Goal: Information Seeking & Learning: Learn about a topic

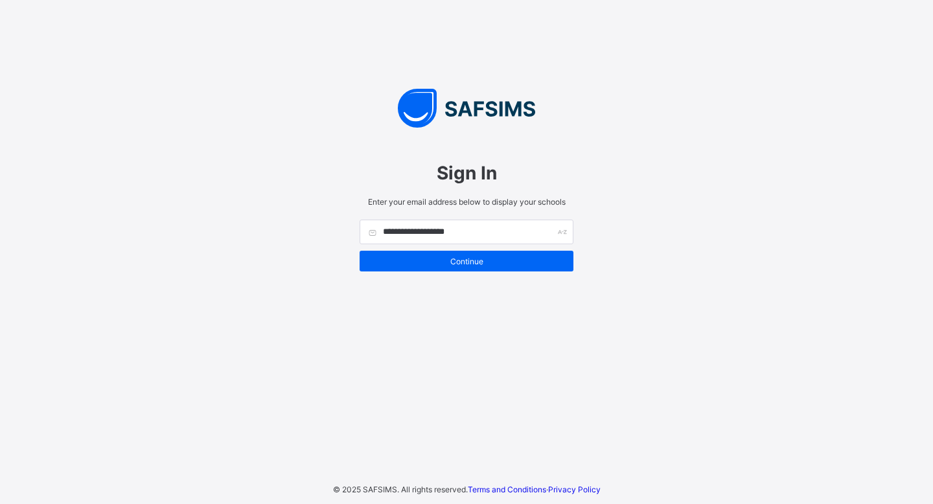
type input "**********"
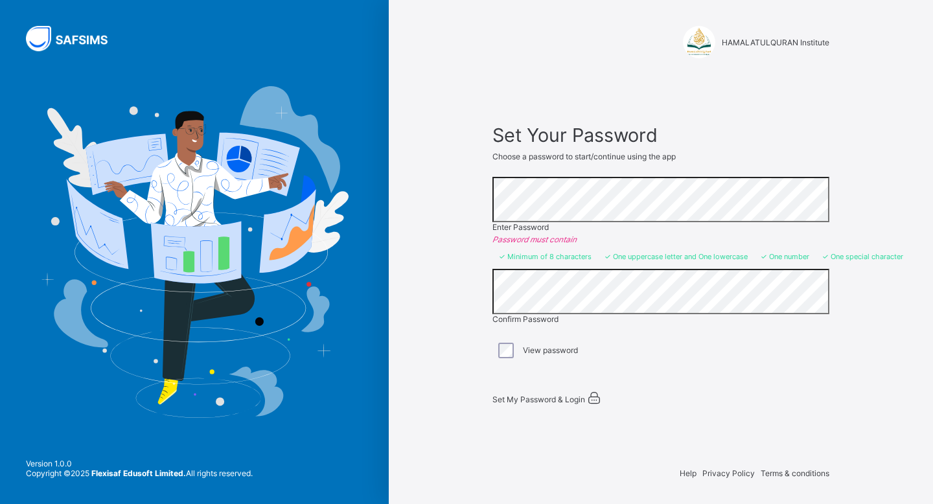
click at [559, 398] on div "Set My Password & Login" at bounding box center [655, 398] width 324 height 16
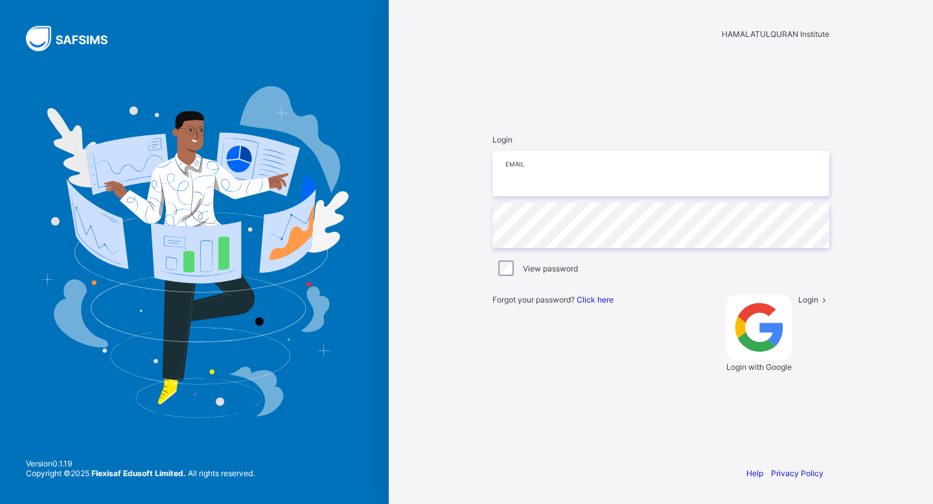
click at [577, 196] on input "email" at bounding box center [661, 173] width 337 height 45
click at [727, 39] on div "HAMALATULQURAN Institute" at bounding box center [661, 34] width 337 height 10
click at [739, 36] on div "HAMALATULQURAN Institute" at bounding box center [661, 34] width 337 height 10
click at [590, 196] on input "email" at bounding box center [661, 173] width 337 height 45
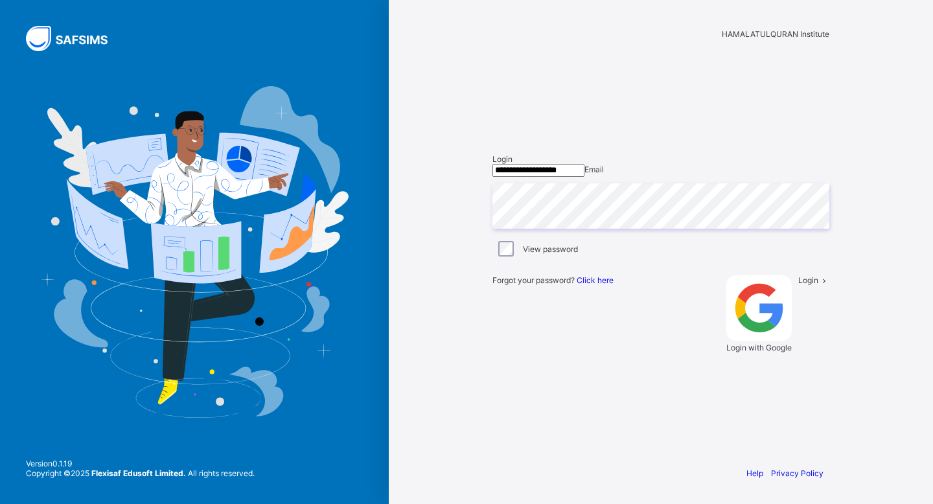
type input "**********"
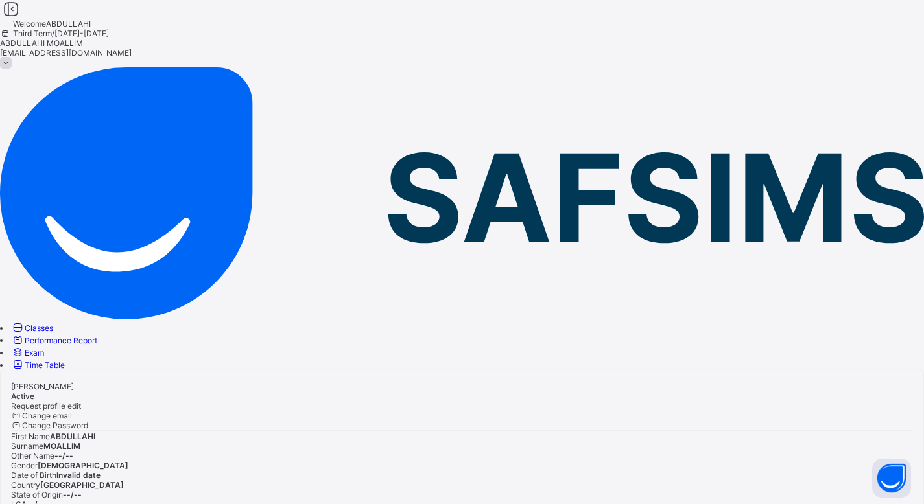
click at [53, 323] on link "Classes" at bounding box center [32, 328] width 42 height 10
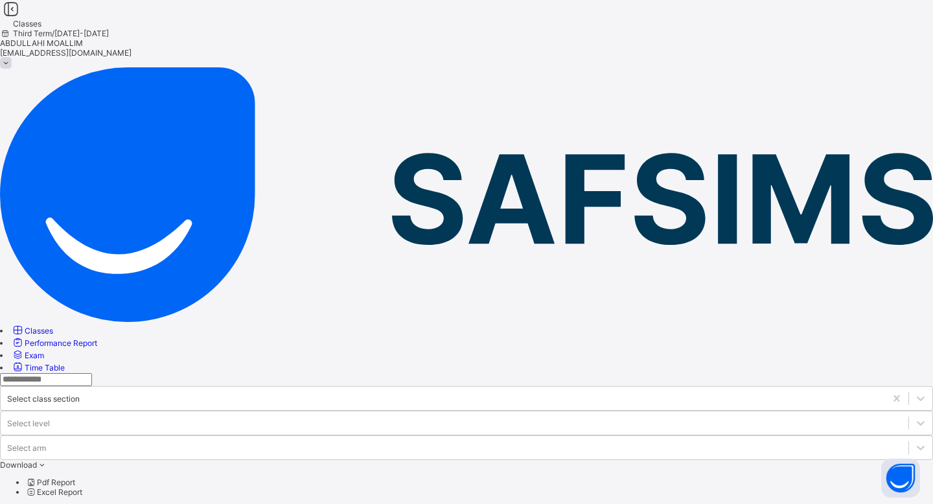
click at [44, 351] on span "Exam" at bounding box center [34, 356] width 19 height 10
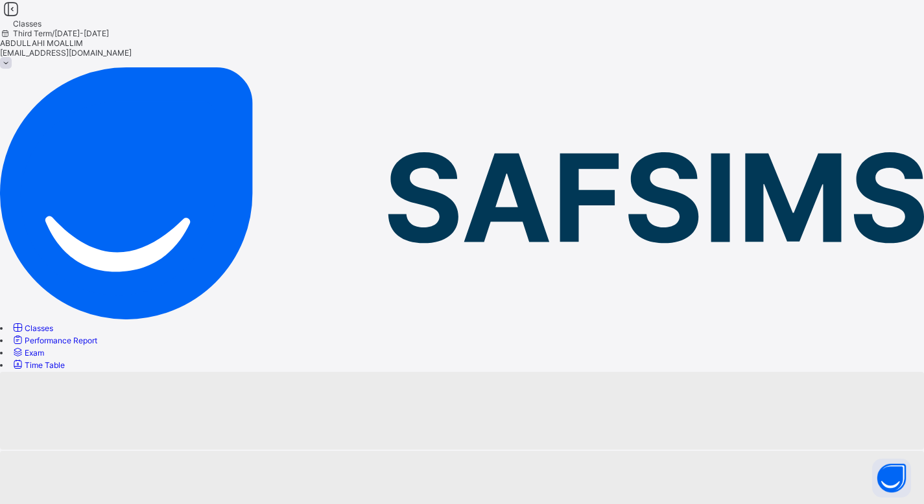
click at [97, 336] on span "Performance Report" at bounding box center [61, 341] width 73 height 10
select select "****"
select select "*"
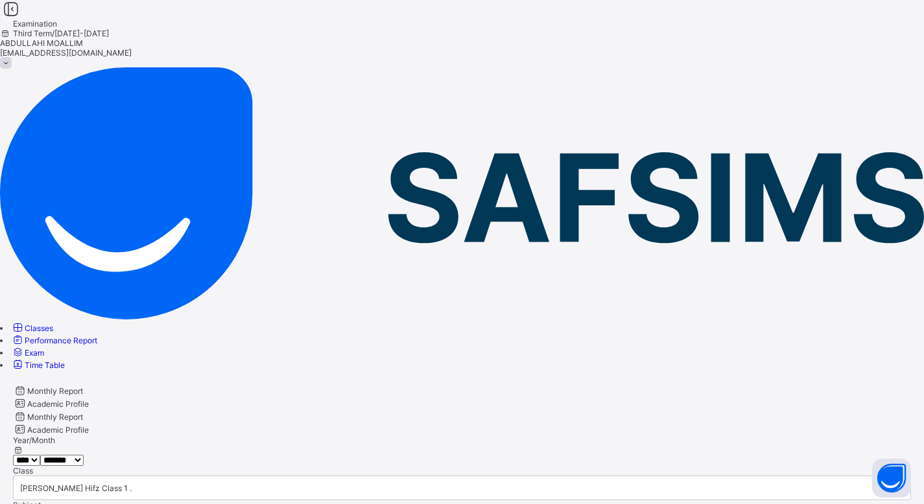
click at [301, 397] on div "Academic Profile" at bounding box center [462, 403] width 898 height 13
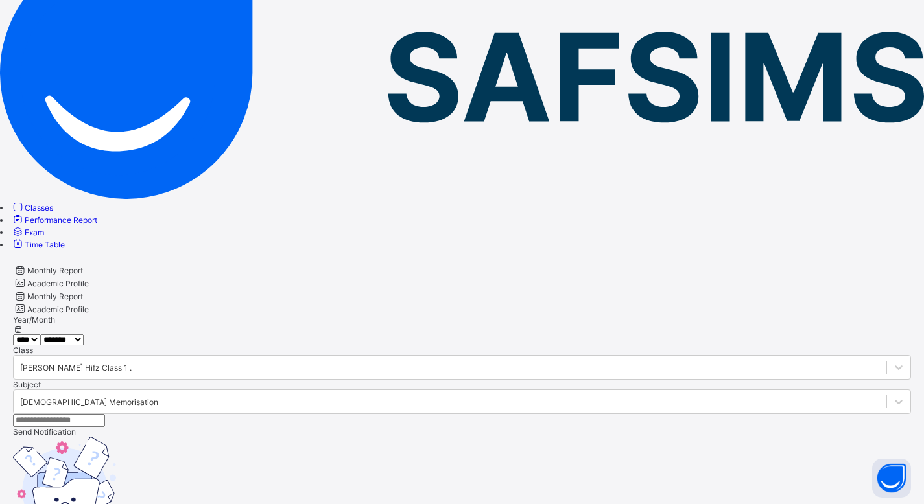
scroll to position [111, 0]
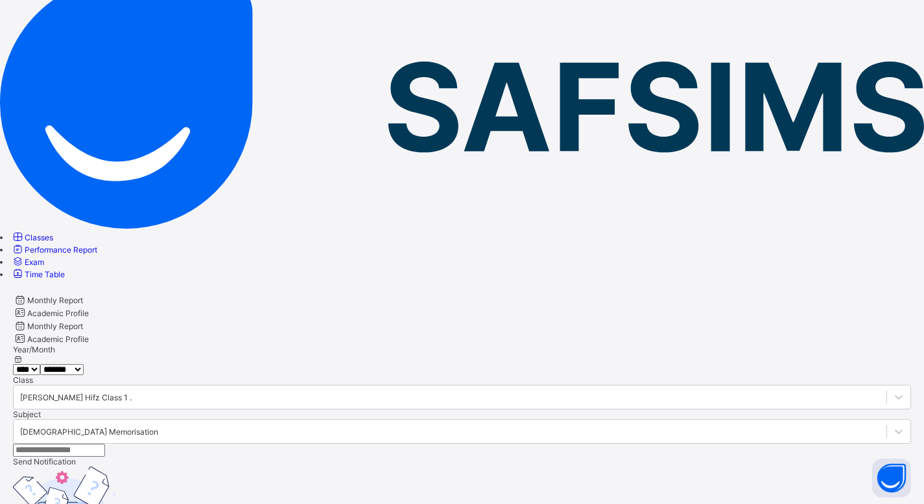
scroll to position [0, 0]
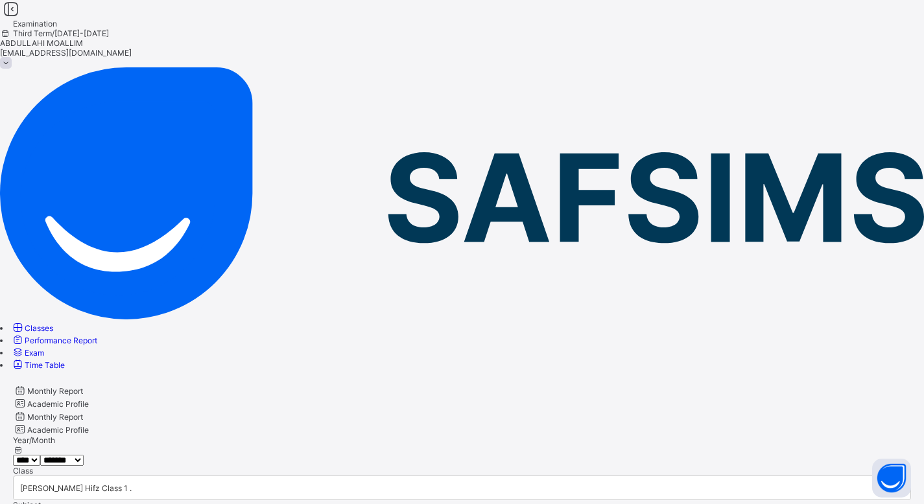
click at [53, 323] on span "Classes" at bounding box center [39, 328] width 29 height 10
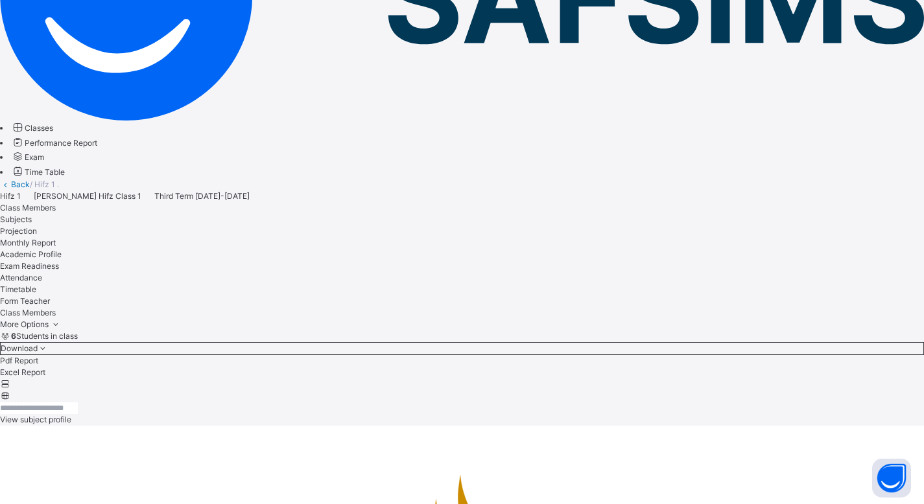
scroll to position [214, 0]
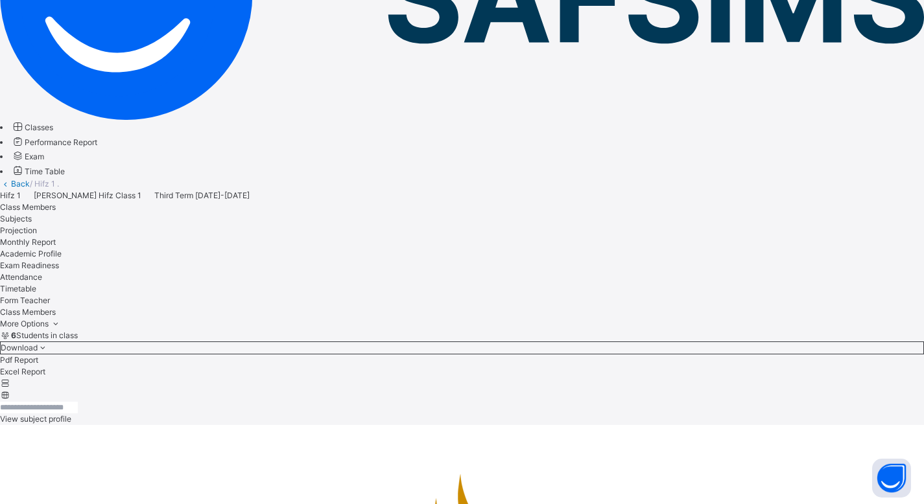
click at [612, 330] on div "6 Students in class Download Pdf Report Excel Report View subject profile" at bounding box center [462, 377] width 924 height 95
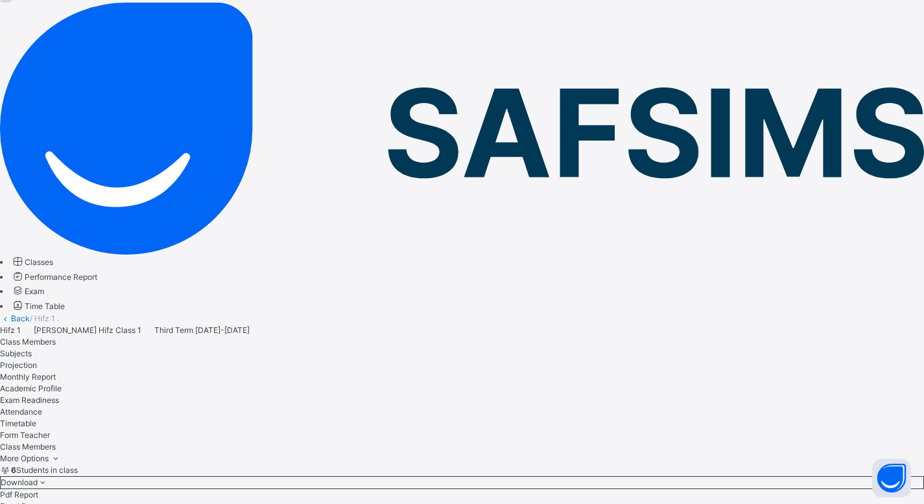
scroll to position [0, 0]
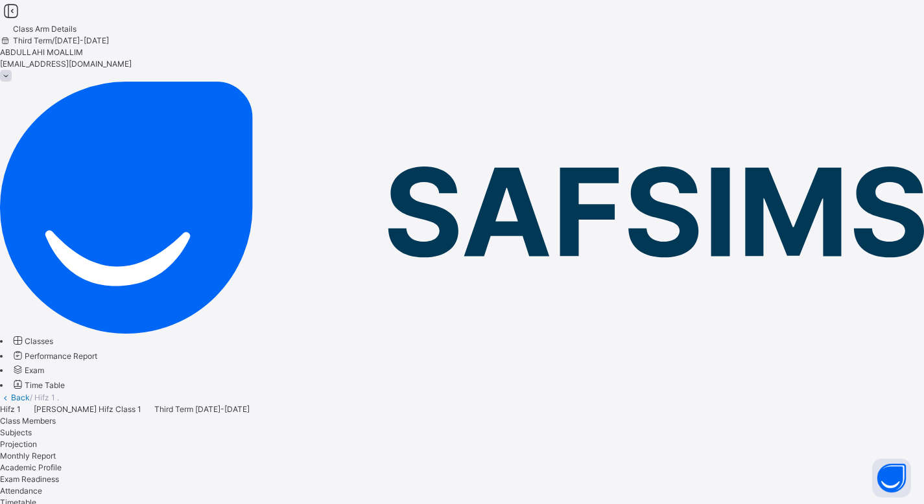
click at [42, 486] on span "Attendance" at bounding box center [21, 491] width 42 height 10
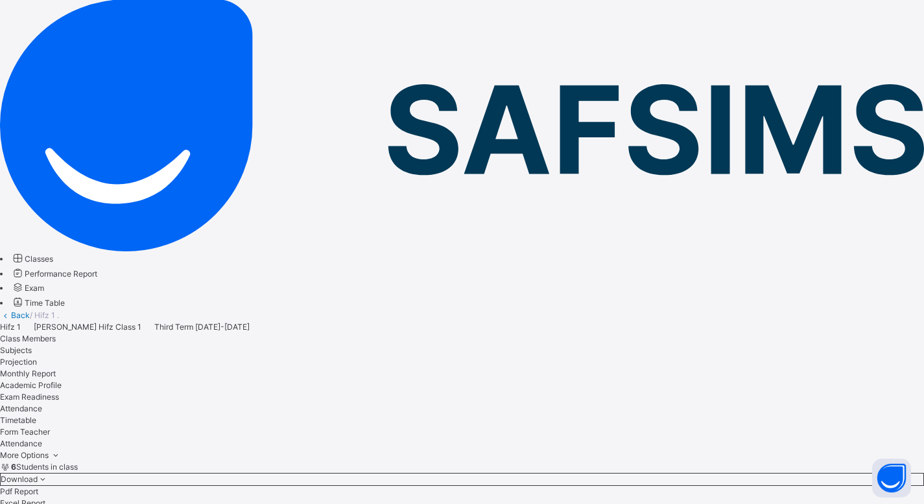
scroll to position [220, 0]
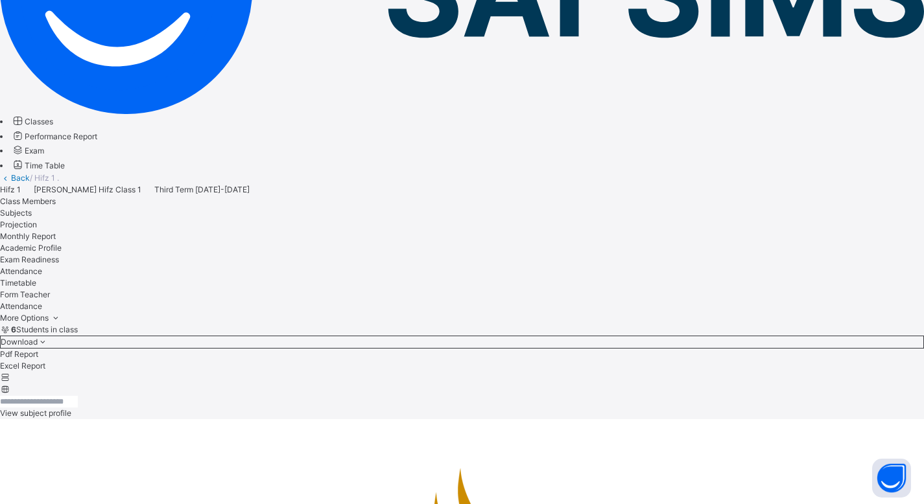
click at [50, 290] on span "Form Teacher" at bounding box center [25, 295] width 50 height 10
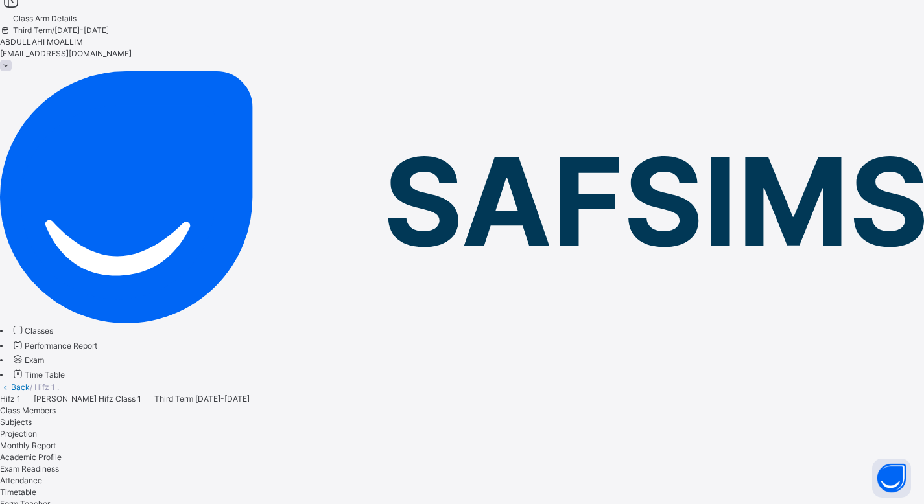
scroll to position [10, 0]
click at [36, 487] on span "Timetable" at bounding box center [18, 492] width 36 height 10
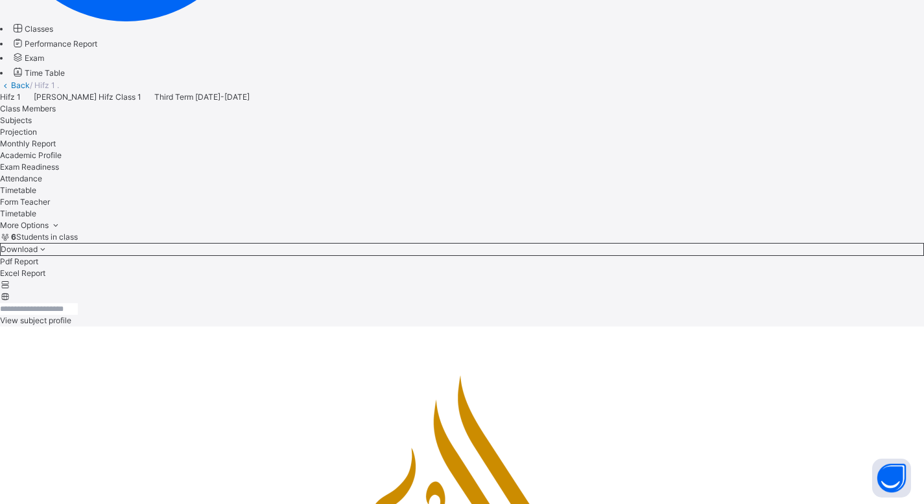
scroll to position [0, 0]
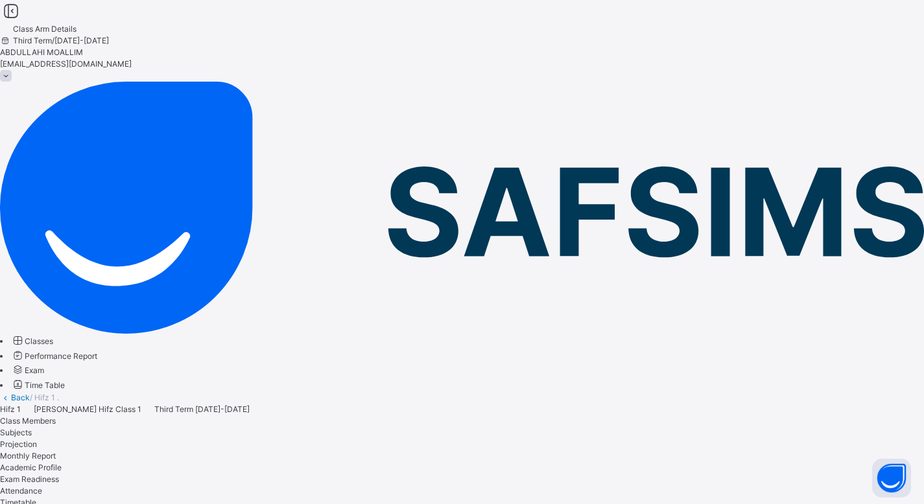
click at [42, 486] on span "Attendance" at bounding box center [21, 491] width 42 height 10
click at [59, 474] on span "Exam Readiness" at bounding box center [29, 479] width 59 height 10
click at [62, 463] on span "Academic Profile" at bounding box center [31, 468] width 62 height 10
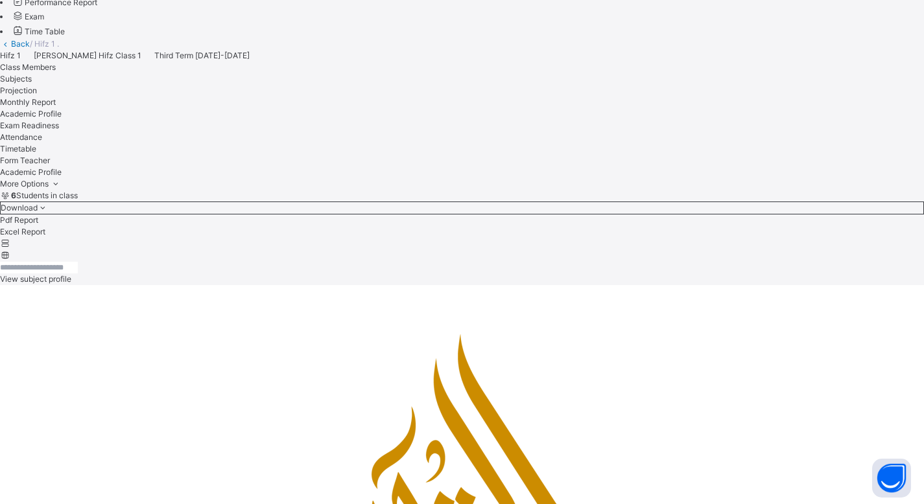
scroll to position [358, 0]
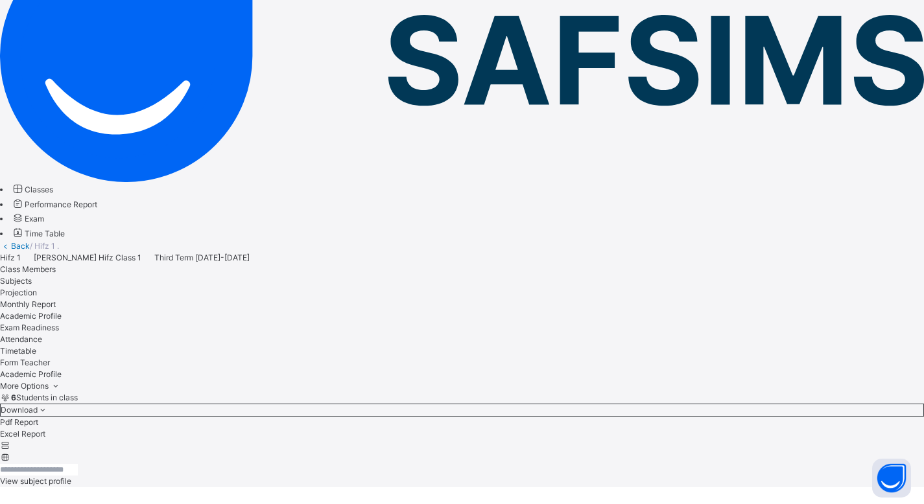
scroll to position [0, 0]
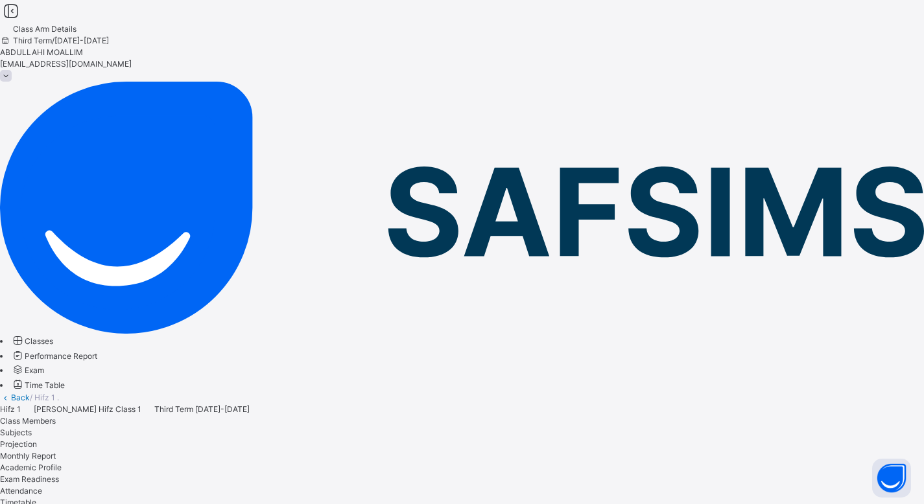
click at [56, 451] on span "Monthly Report" at bounding box center [28, 456] width 56 height 10
click at [37, 439] on span "Projection" at bounding box center [18, 444] width 37 height 10
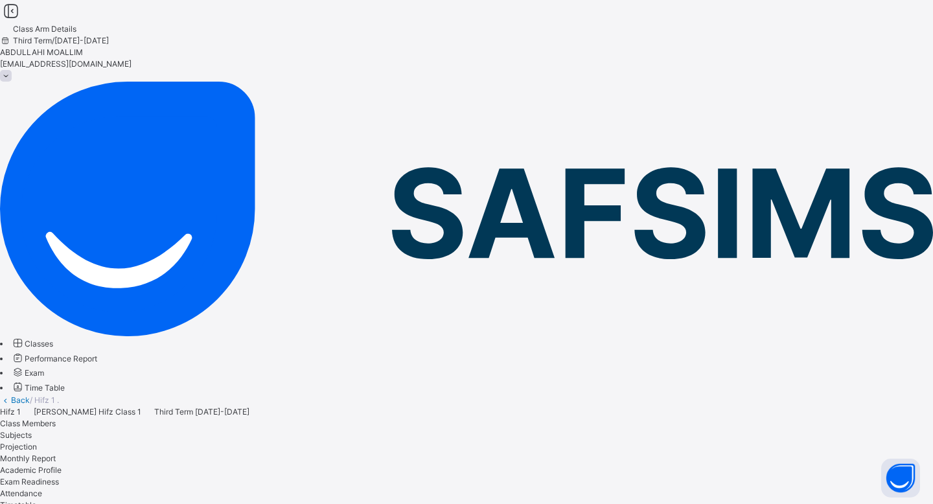
click at [32, 430] on span "Subjects" at bounding box center [16, 435] width 32 height 10
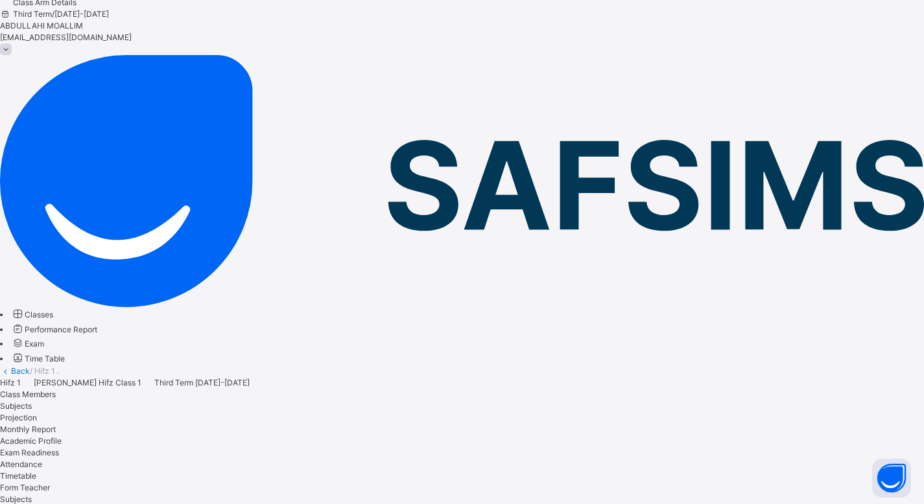
scroll to position [30, 0]
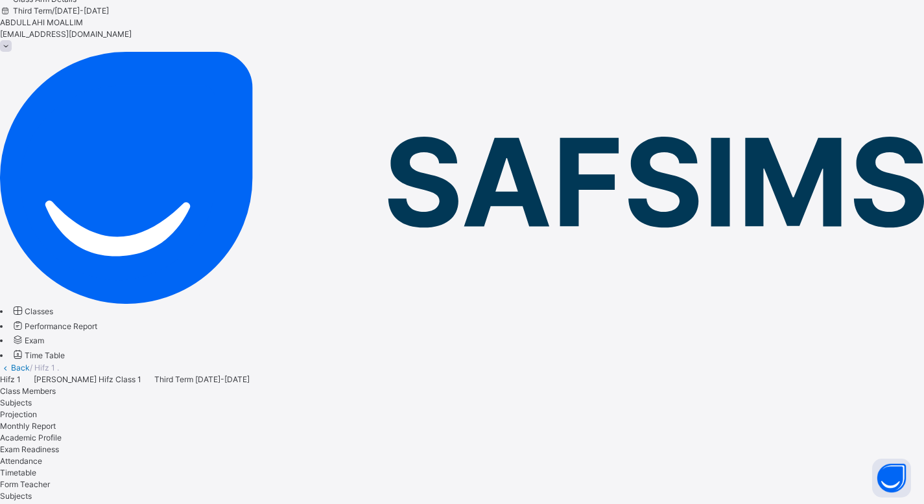
click at [56, 386] on span "Class Members" at bounding box center [28, 391] width 56 height 10
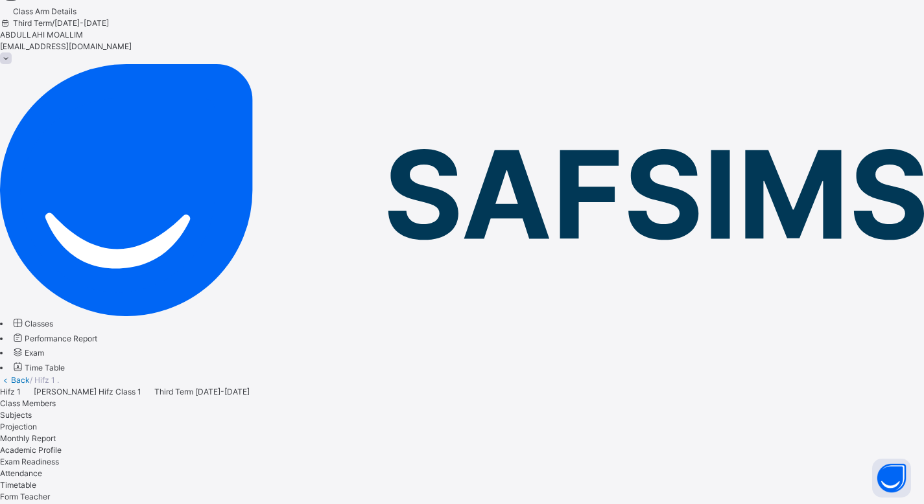
scroll to position [0, 0]
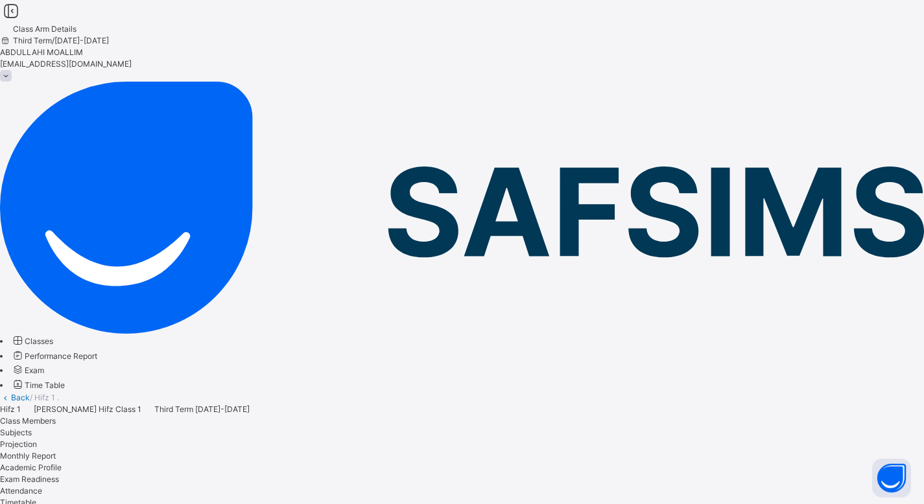
click at [32, 428] on span "Subjects" at bounding box center [16, 433] width 32 height 10
click at [42, 486] on span "Attendance" at bounding box center [21, 491] width 42 height 10
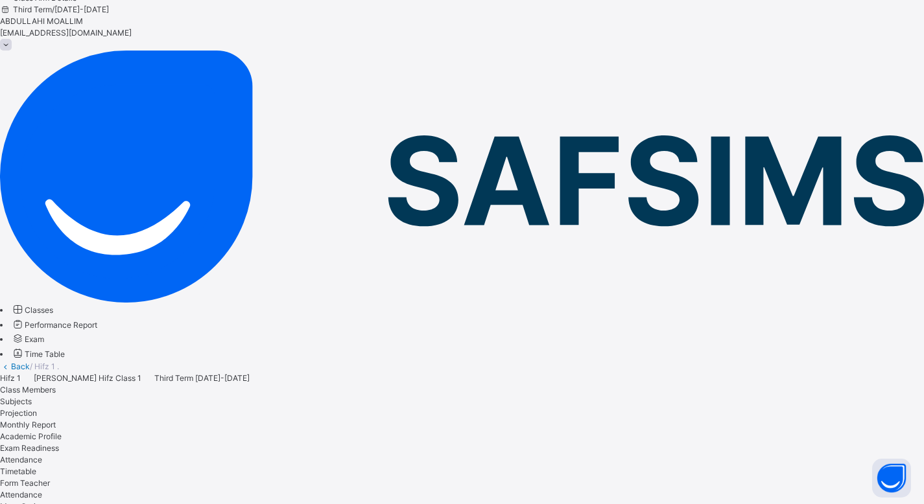
scroll to position [209, 0]
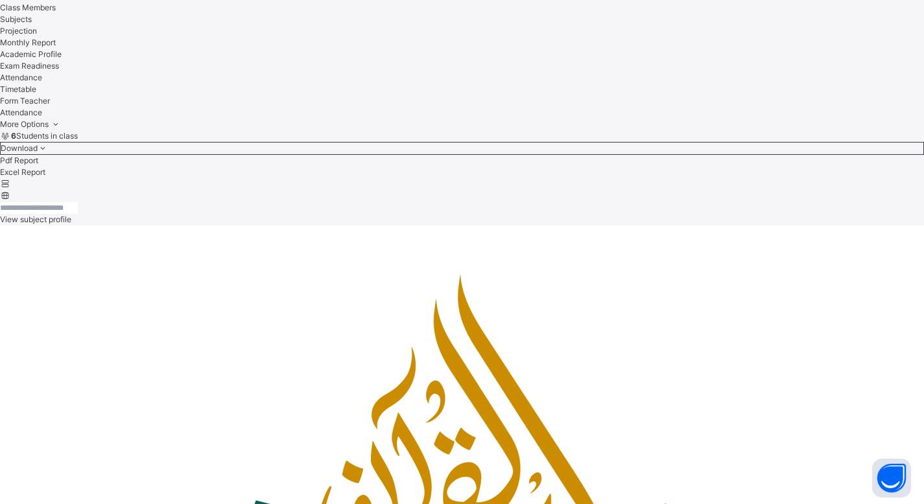
scroll to position [0, 0]
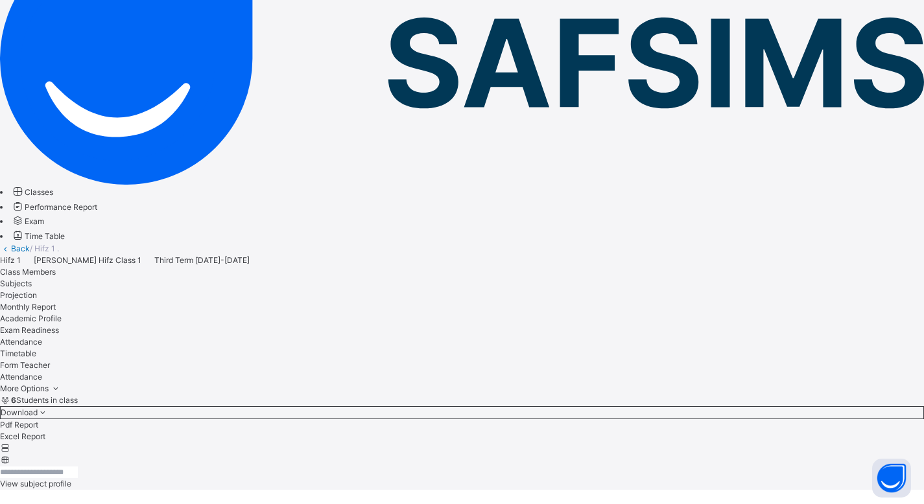
scroll to position [220, 0]
